Goal: Information Seeking & Learning: Learn about a topic

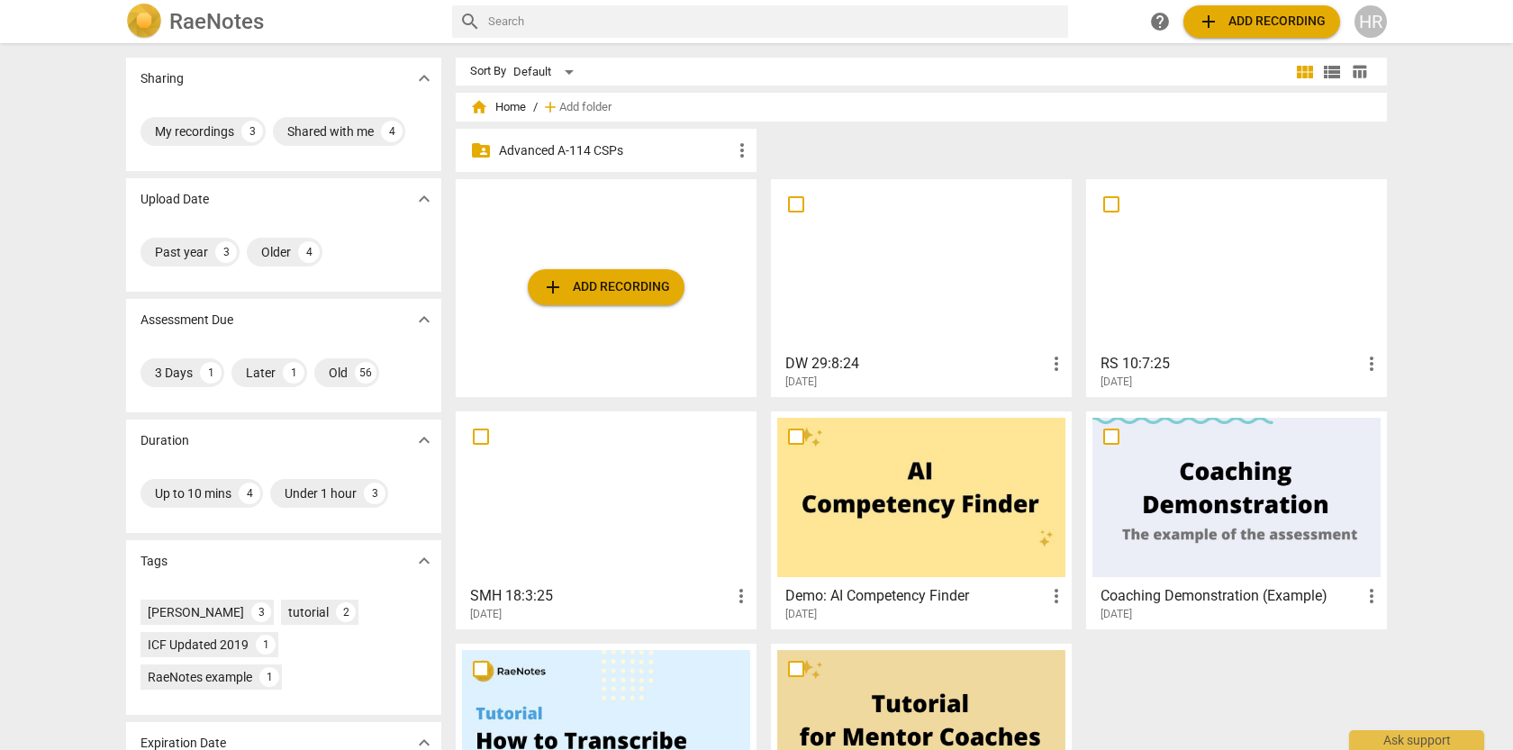
click at [585, 157] on p "Advanced A-114 CSPs" at bounding box center [615, 150] width 232 height 19
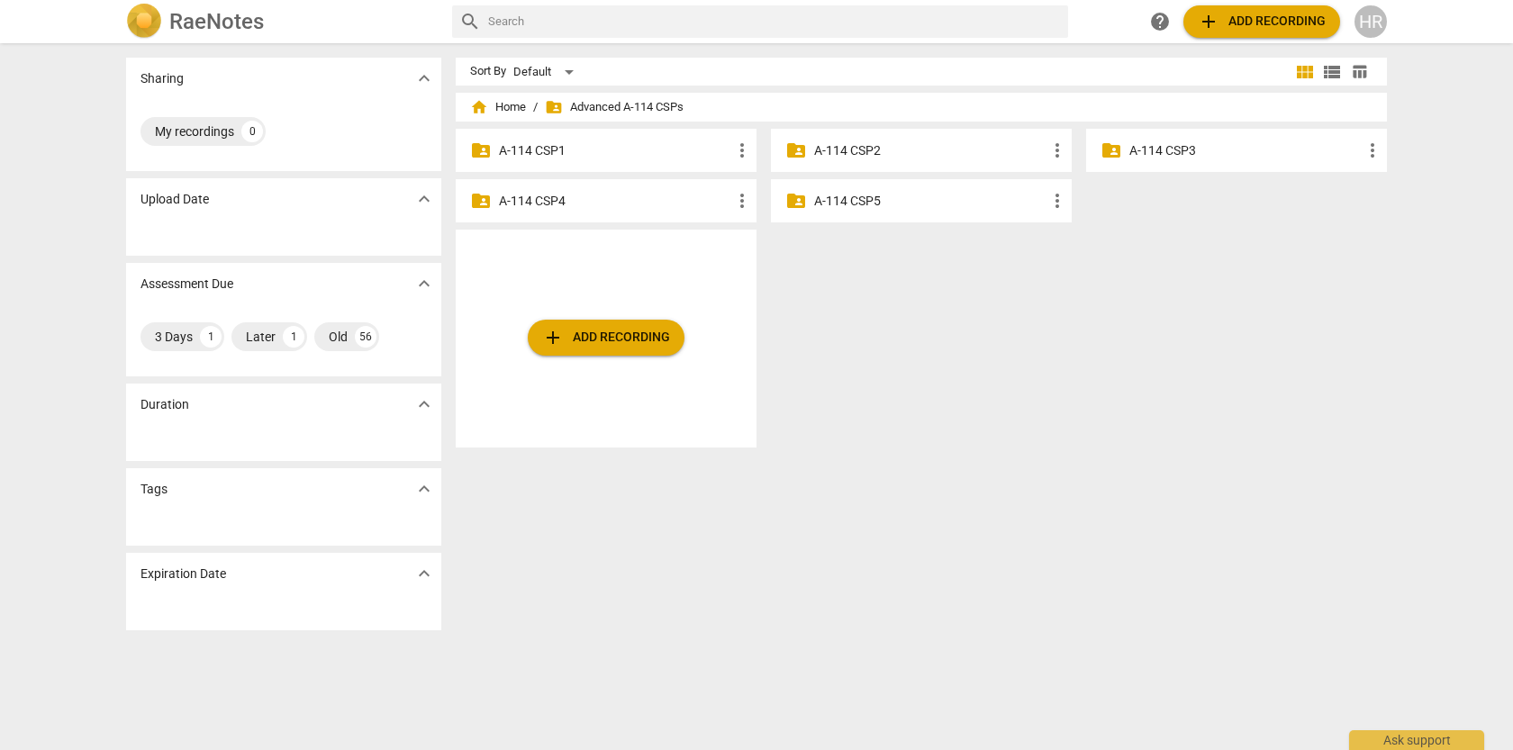
click at [1175, 156] on p "A-114 CSP3" at bounding box center [1245, 150] width 232 height 19
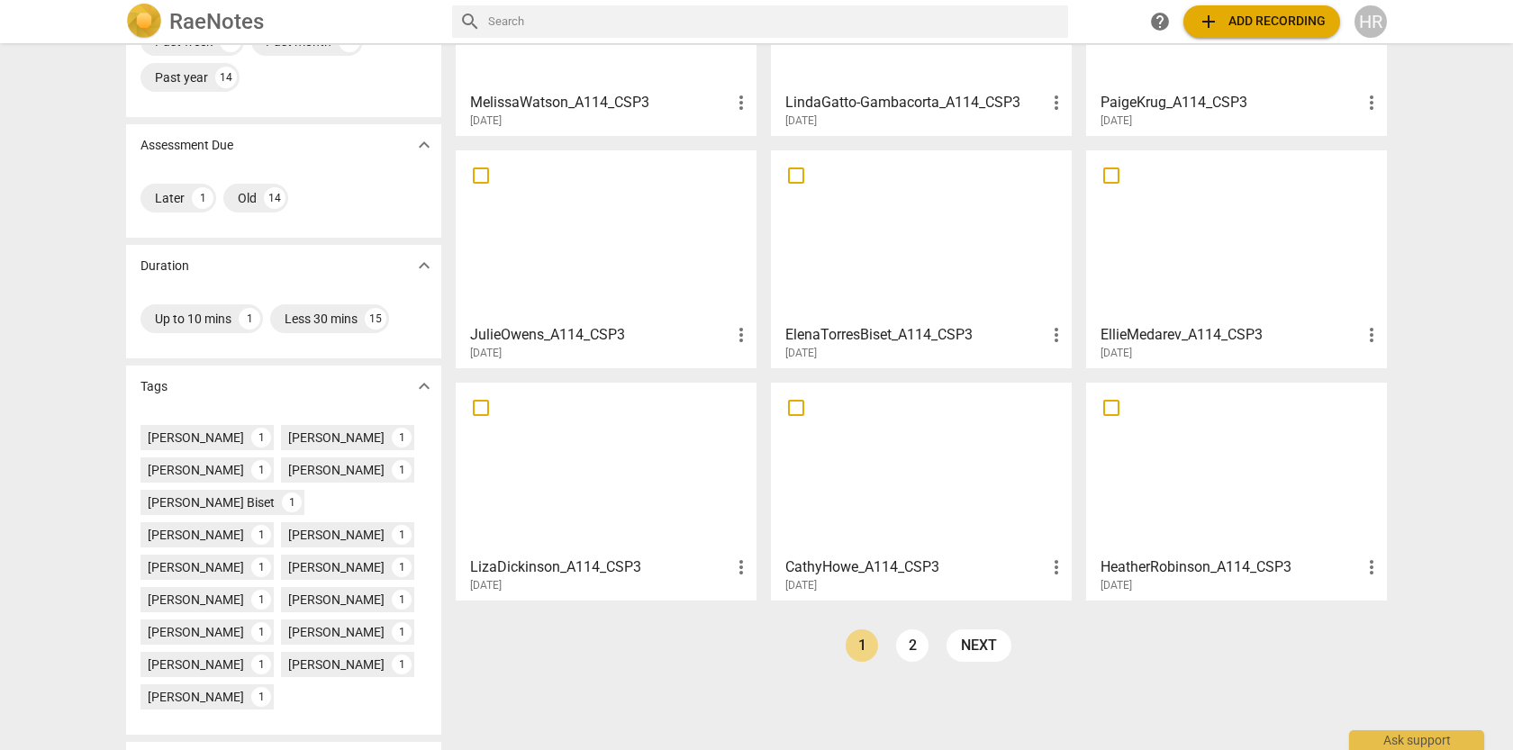
scroll to position [212, 0]
click at [908, 644] on link "2" at bounding box center [912, 645] width 32 height 32
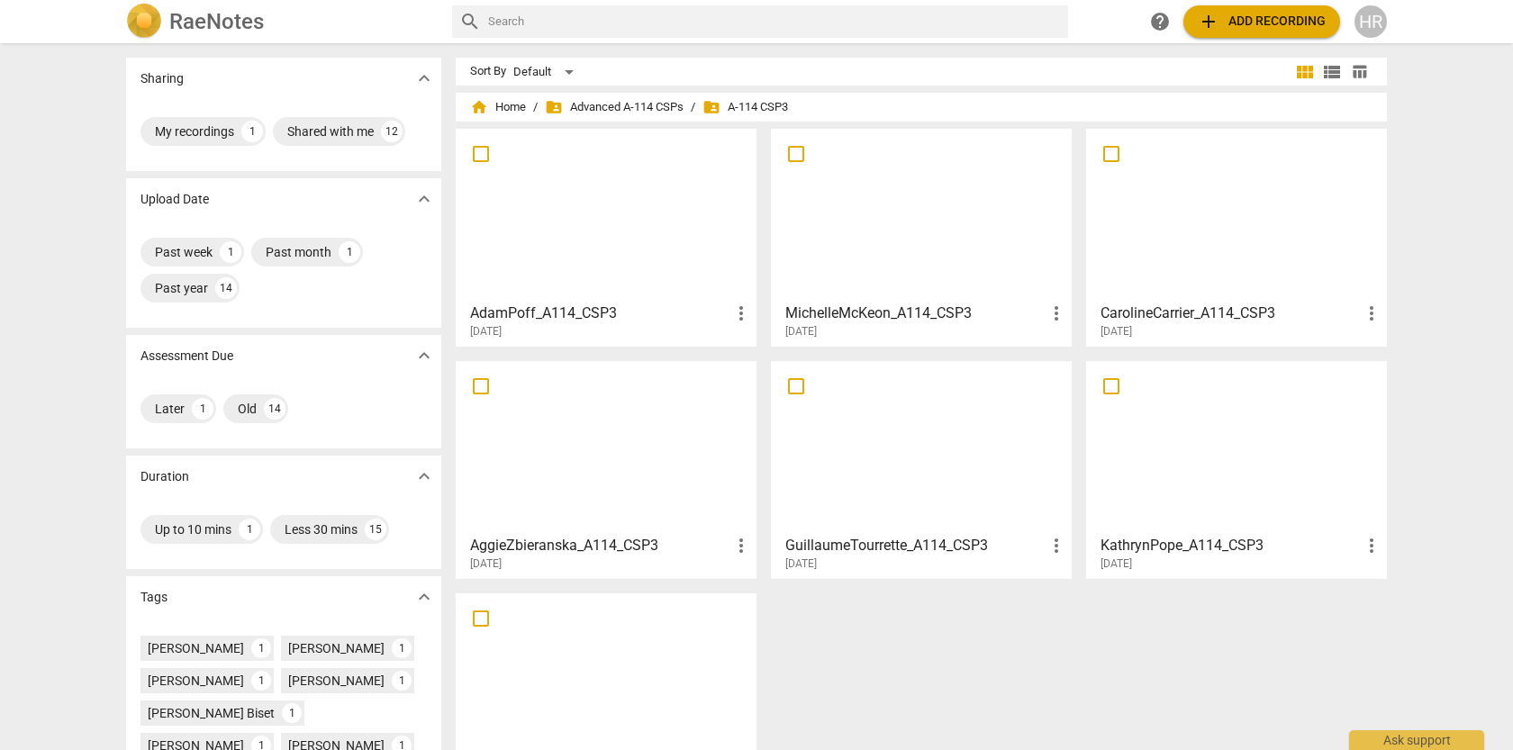
scroll to position [4, 0]
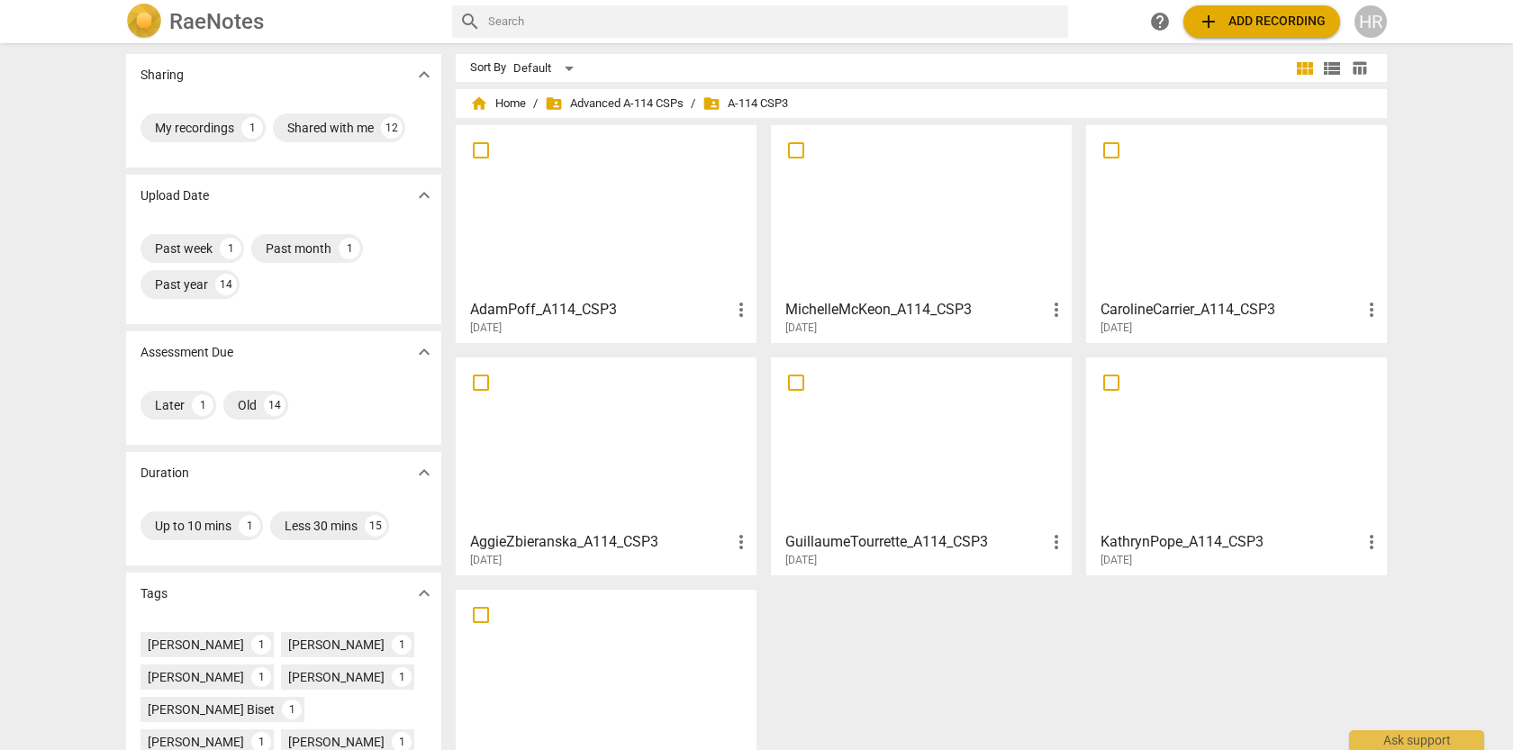
click at [700, 462] on div at bounding box center [606, 443] width 288 height 159
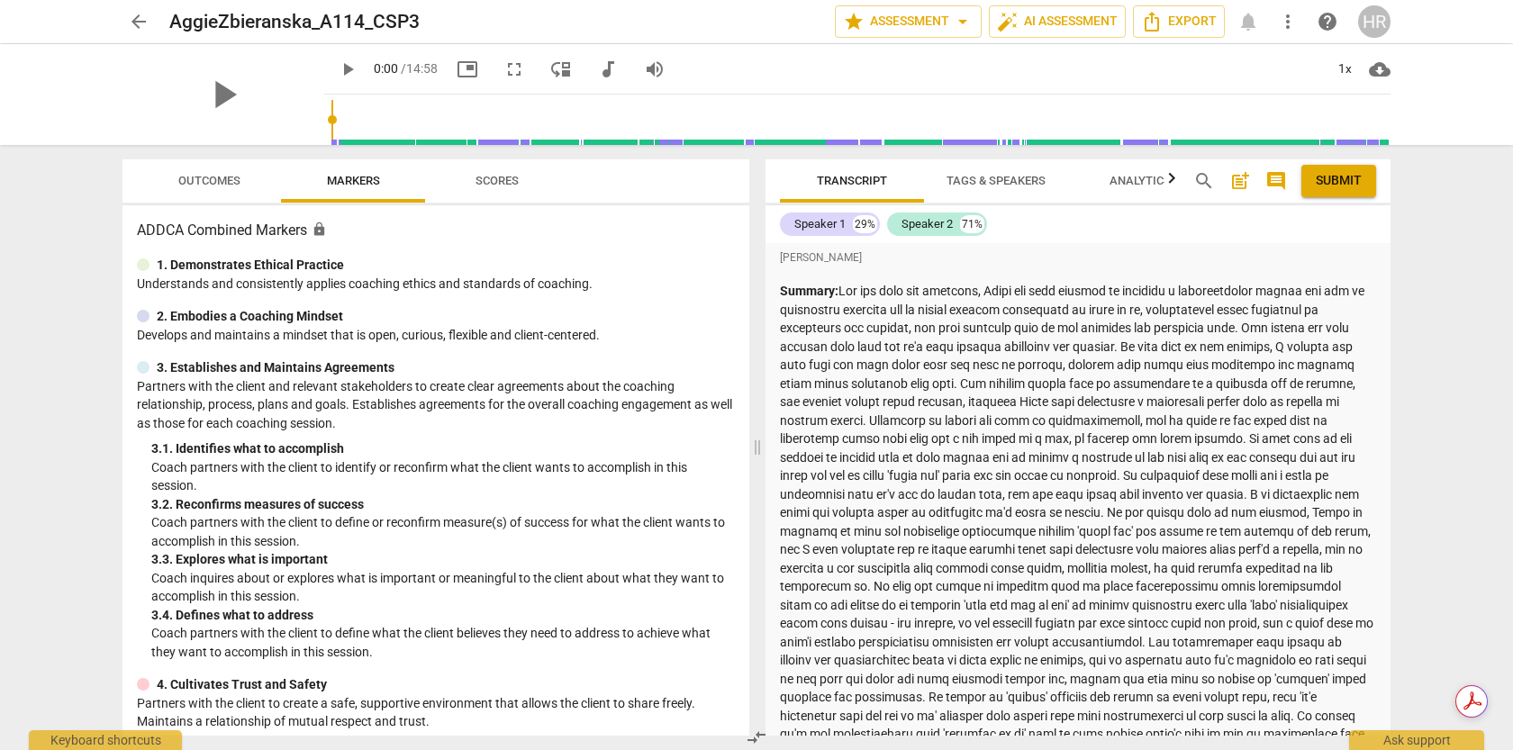
click at [1427, 443] on div "arrow_back AggieZbieranska_A114_CSP3 edit star Assessment arrow_drop_down auto_…" at bounding box center [756, 375] width 1513 height 750
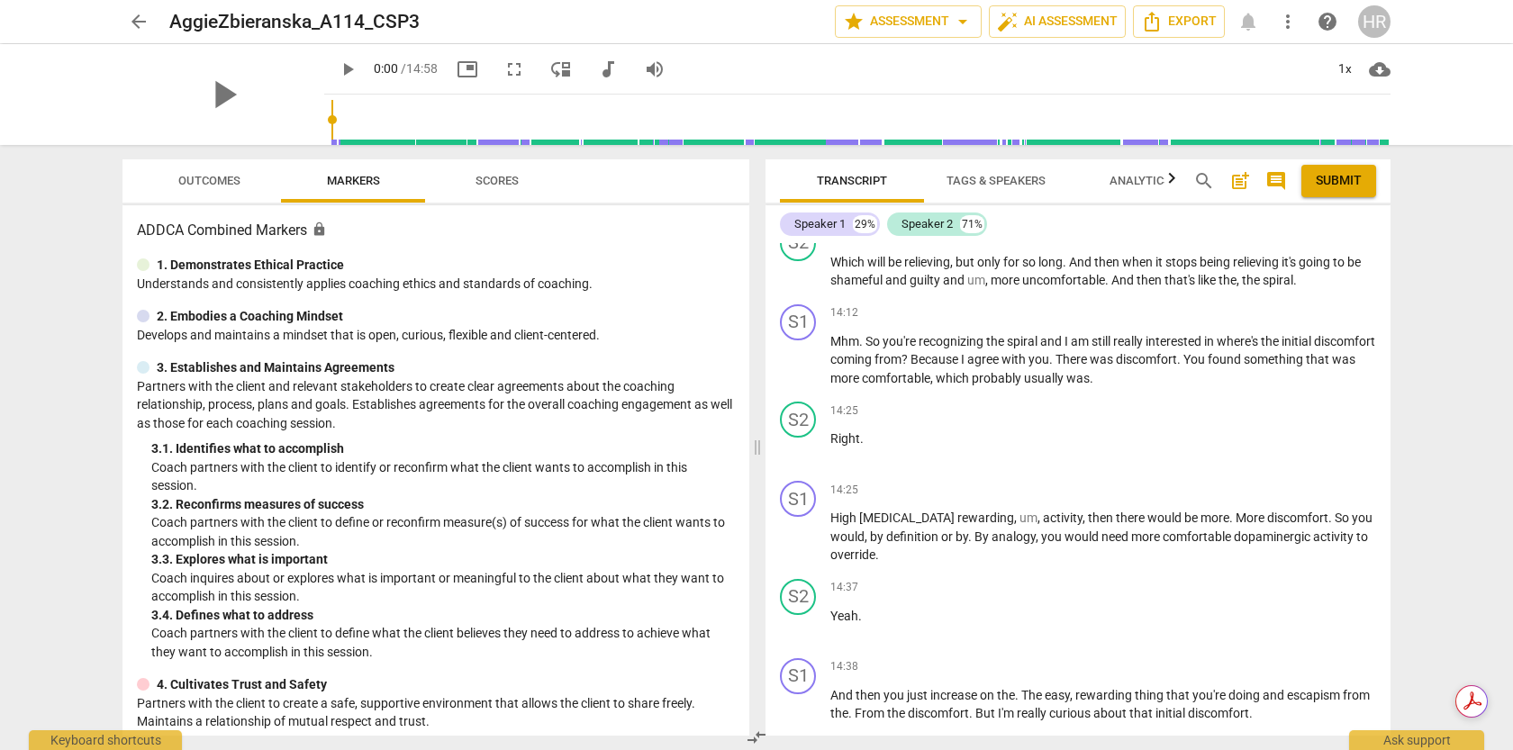
scroll to position [5430, 0]
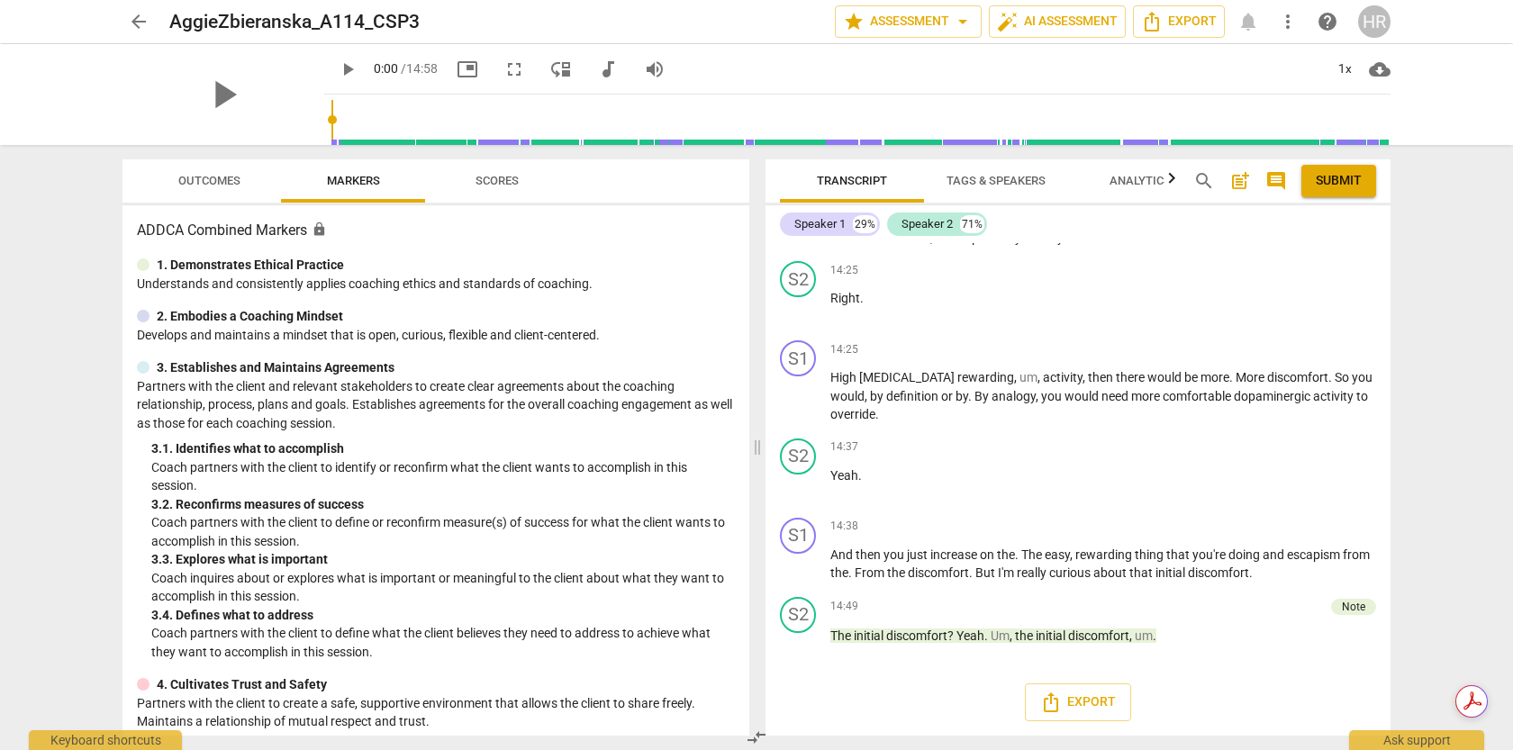
click at [505, 186] on span "Scores" at bounding box center [497, 181] width 43 height 14
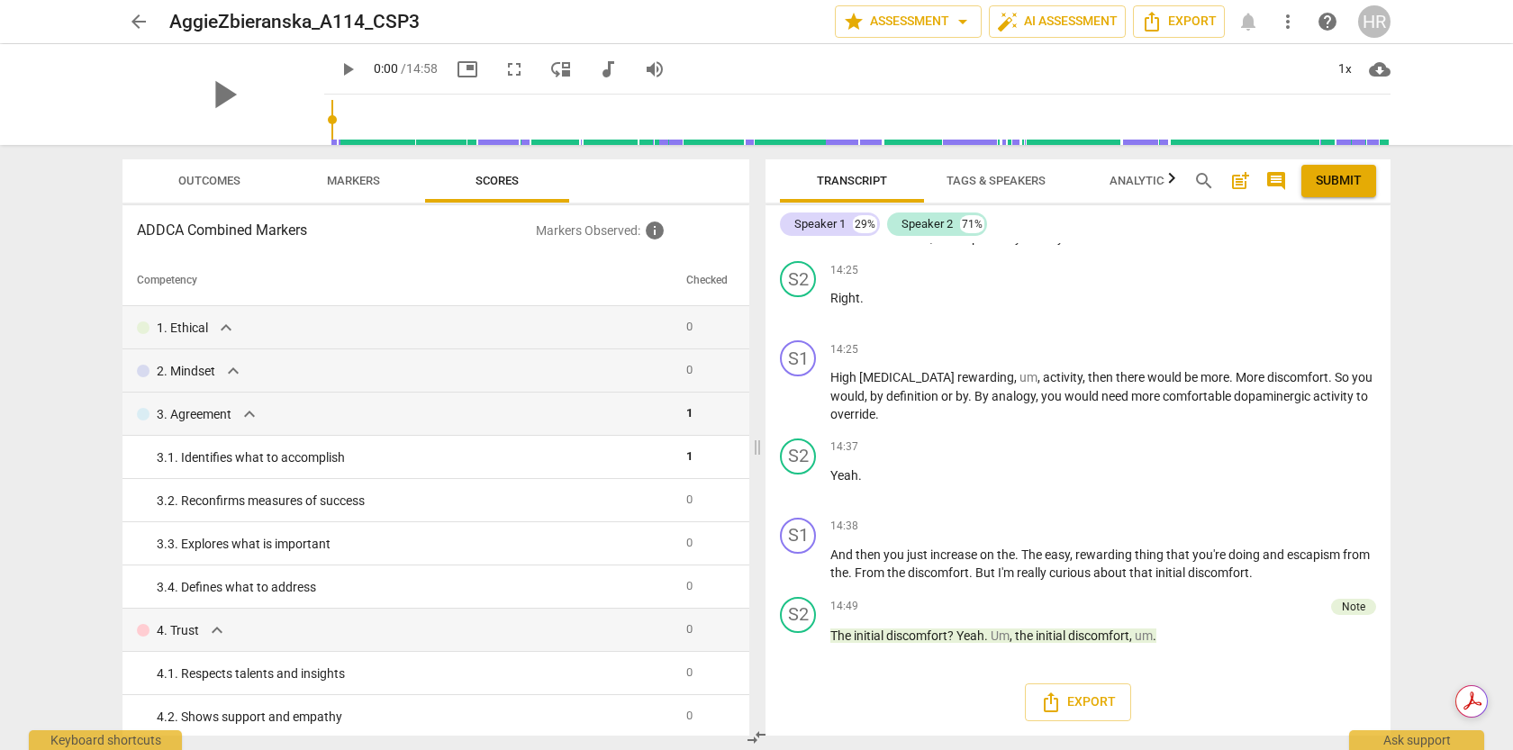
click at [222, 184] on span "Outcomes" at bounding box center [209, 181] width 62 height 14
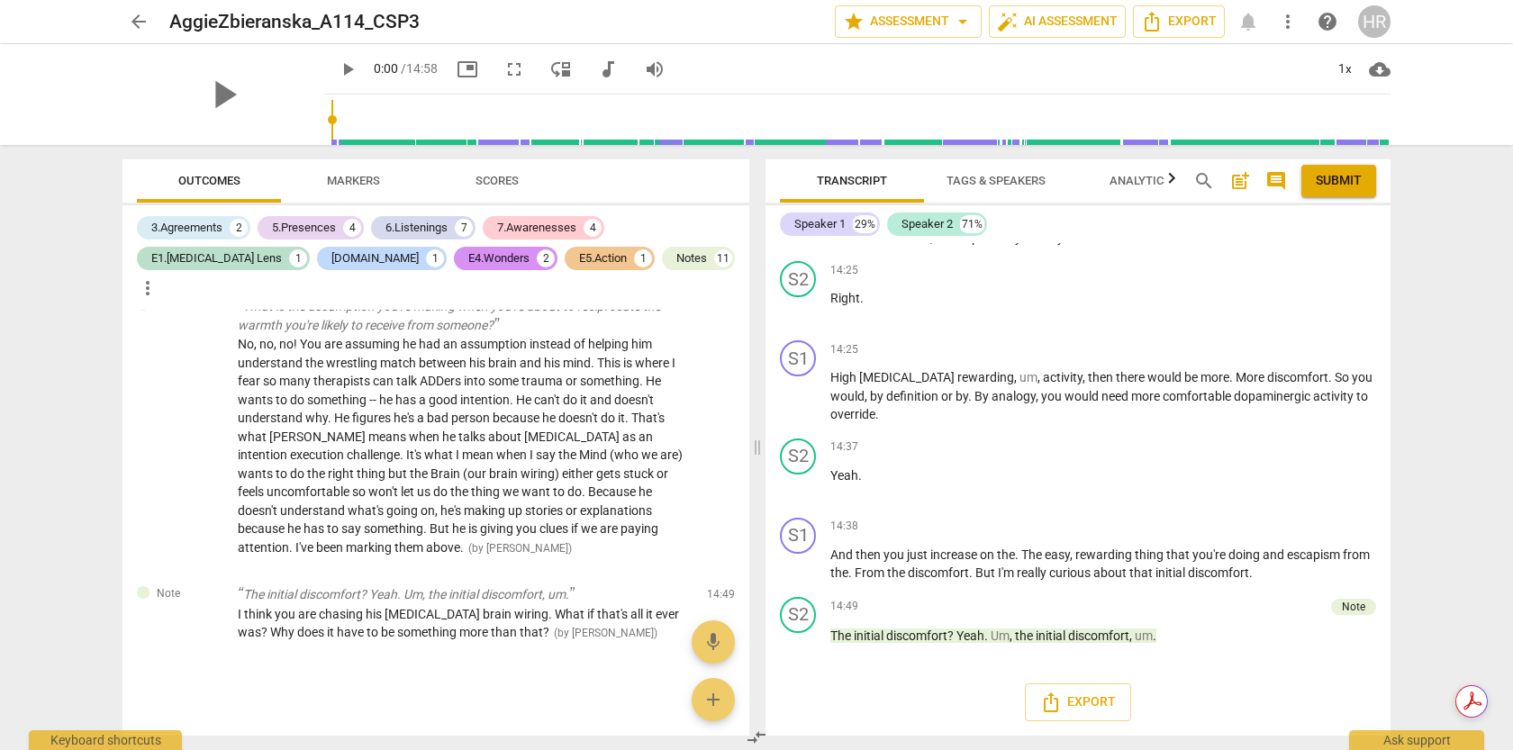
scroll to position [4065, 0]
